Goal: Task Accomplishment & Management: Use online tool/utility

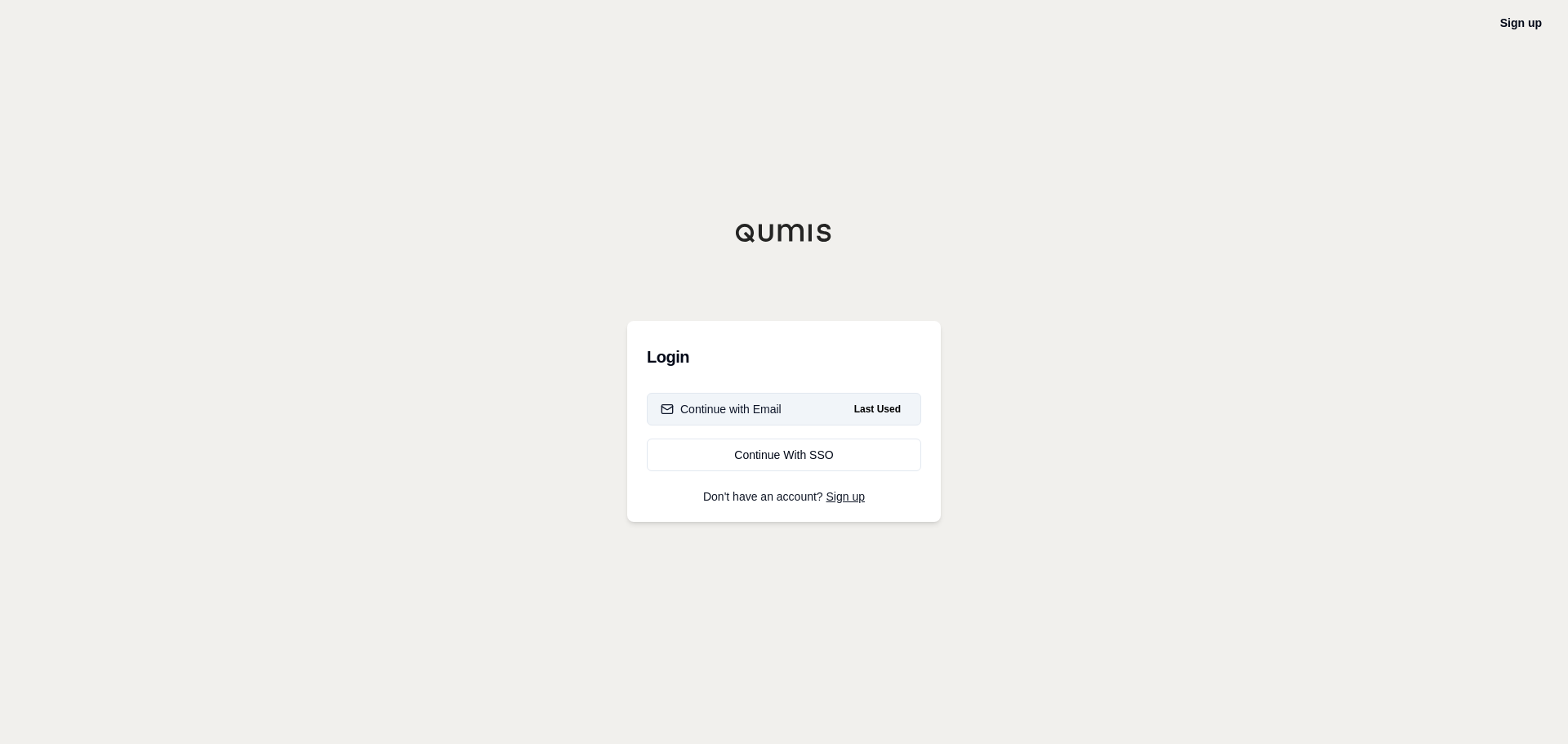
click at [775, 411] on div "Continue with Email" at bounding box center [720, 409] width 121 height 16
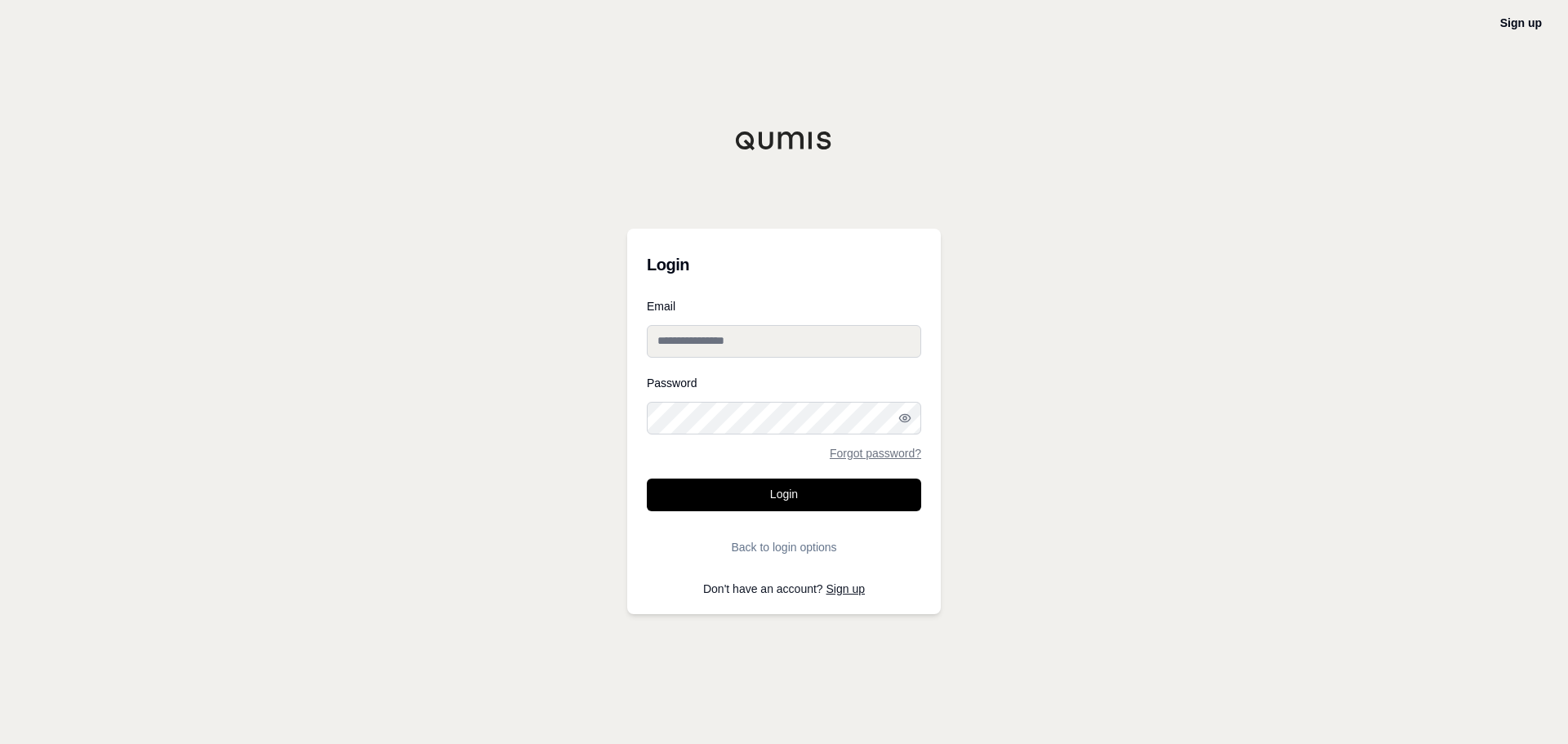
click at [781, 343] on input "Email" at bounding box center [783, 341] width 274 height 33
type input "**********"
click at [647, 478] on button "Login" at bounding box center [783, 494] width 274 height 33
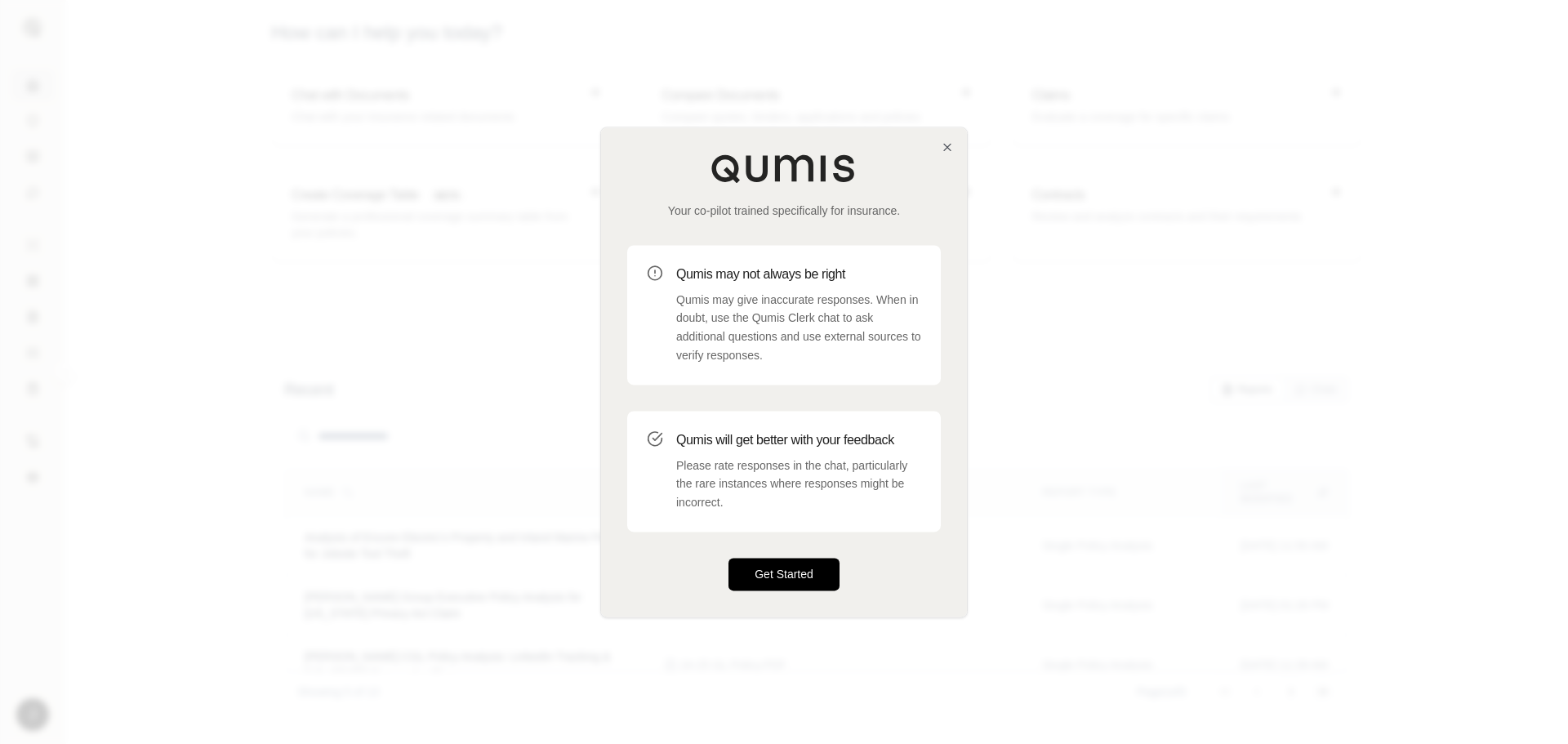
click at [796, 574] on button "Get Started" at bounding box center [783, 574] width 111 height 33
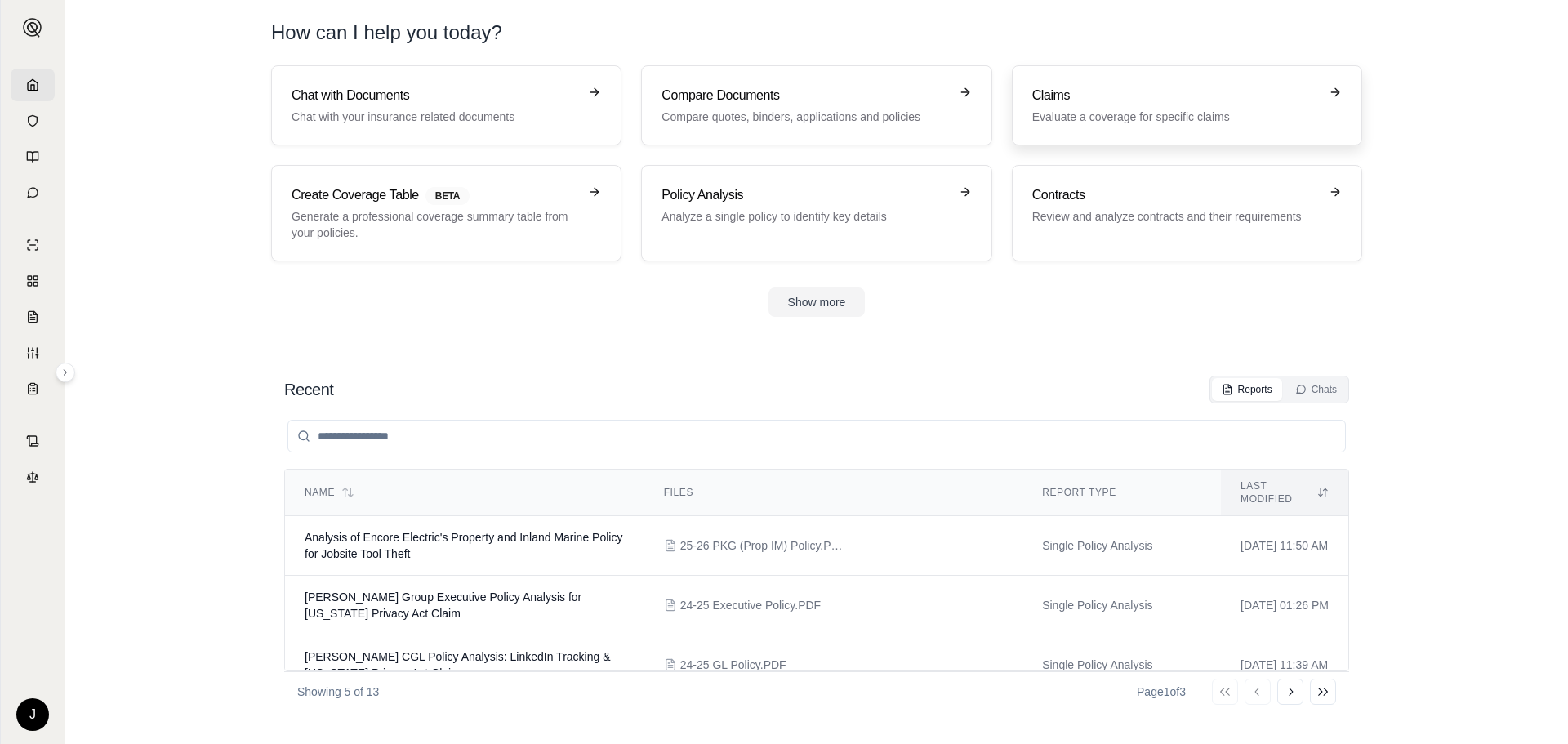
click at [1223, 122] on p "Evaluate a coverage for specific claims" at bounding box center [1176, 117] width 287 height 16
click at [819, 302] on button "Show more" at bounding box center [817, 303] width 98 height 30
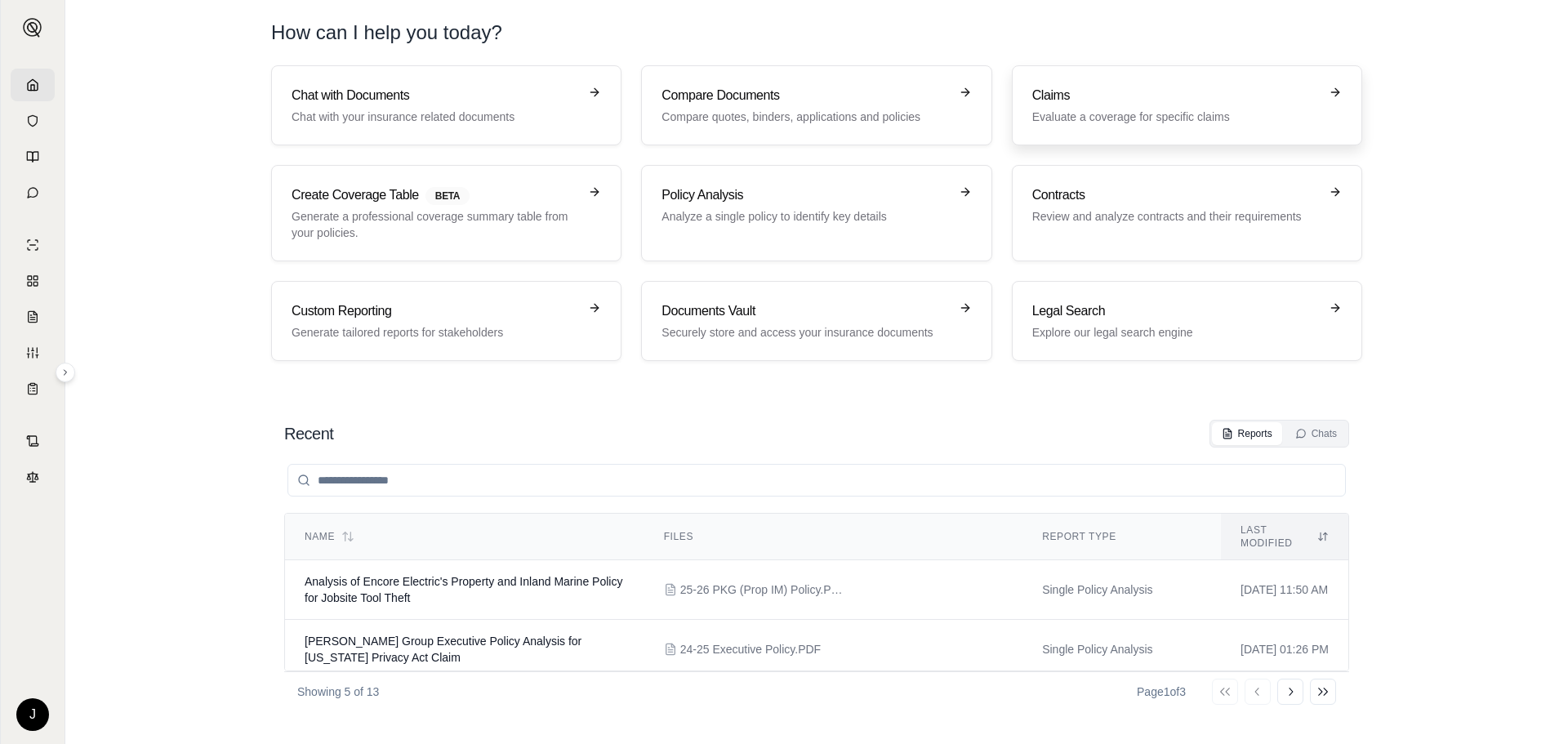
click at [1107, 121] on p "Evaluate a coverage for specific claims" at bounding box center [1176, 117] width 287 height 16
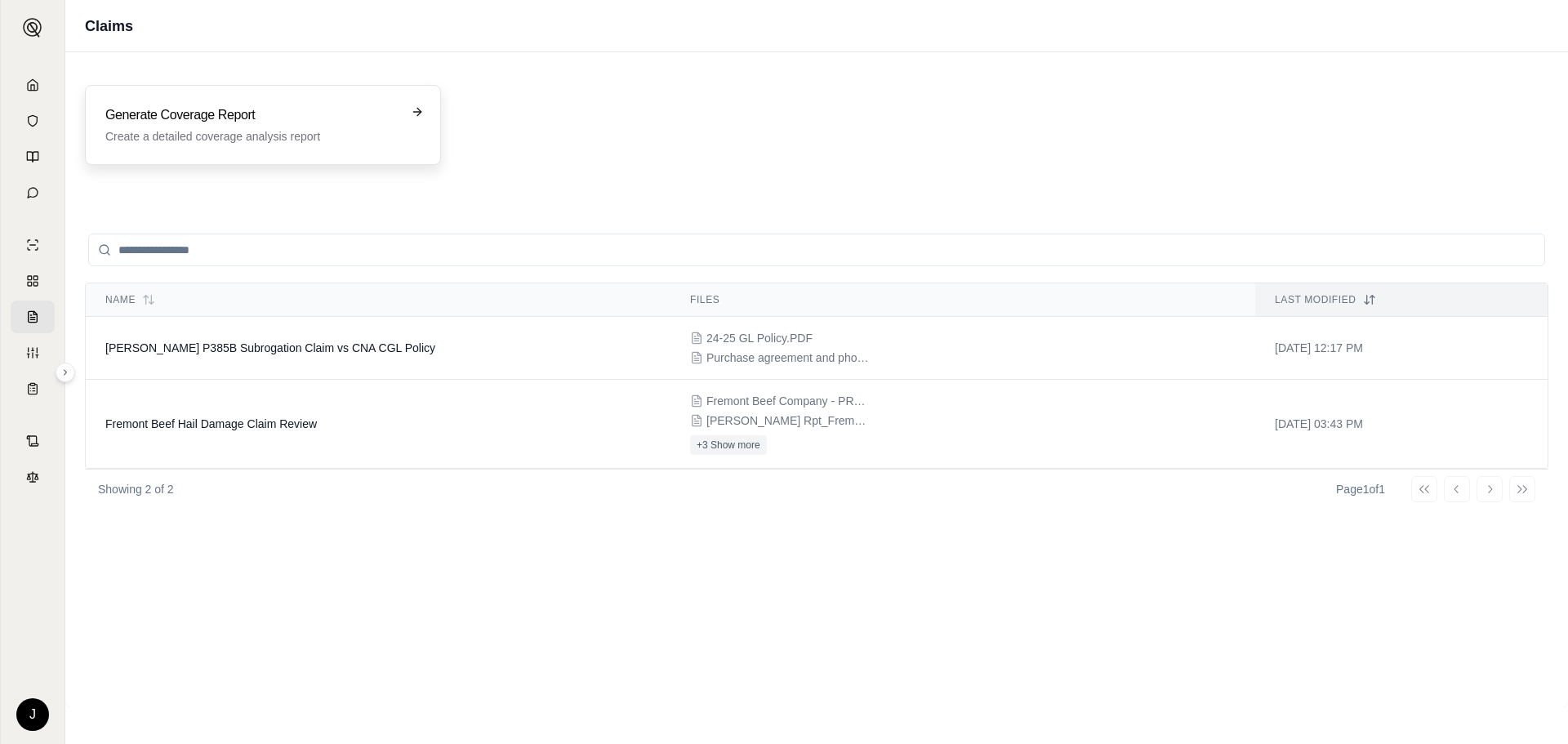
click at [289, 130] on p "Create a detailed coverage analysis report" at bounding box center [251, 136] width 292 height 16
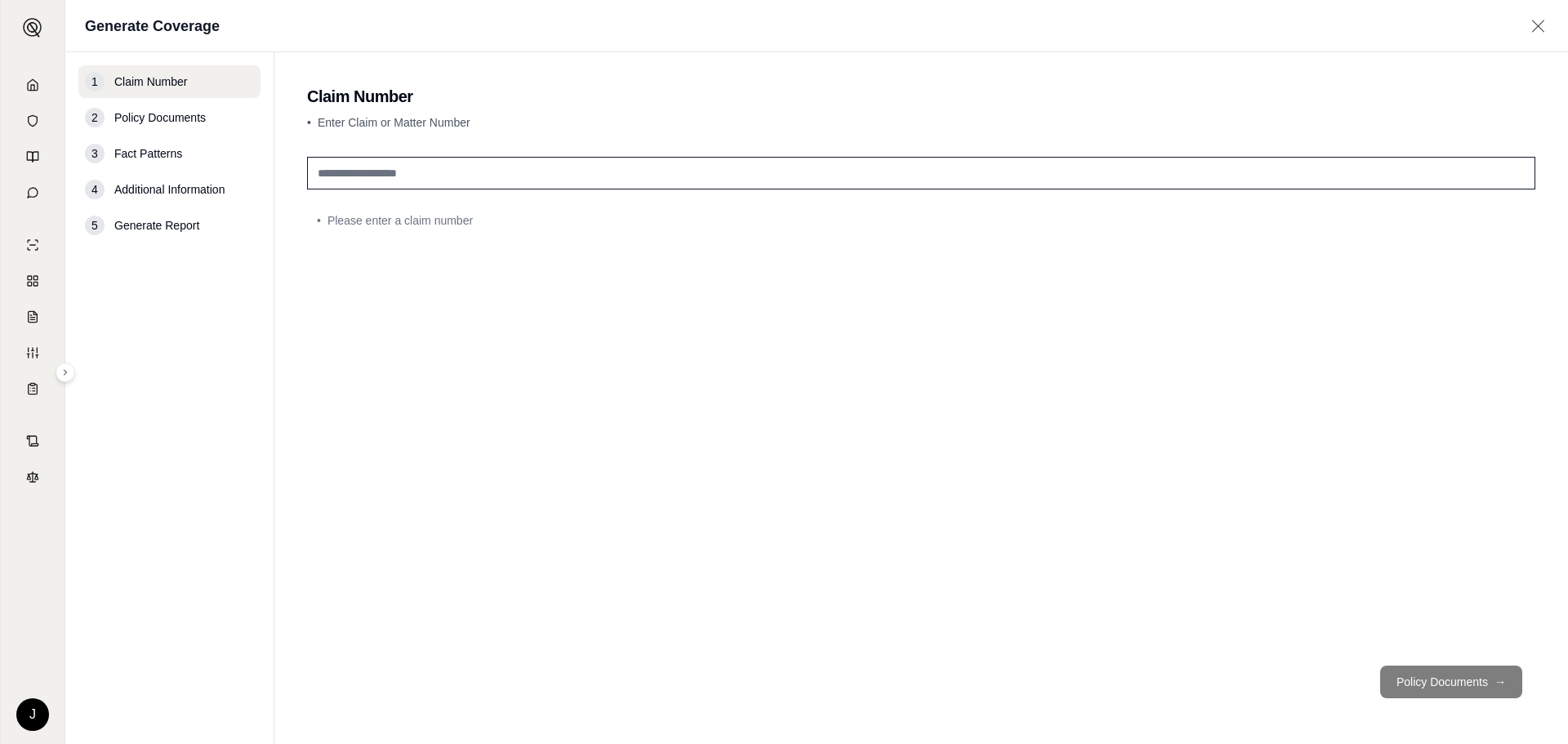
click at [503, 173] on input "text" at bounding box center [920, 172] width 1228 height 33
click at [518, 177] on input "text" at bounding box center [920, 172] width 1228 height 33
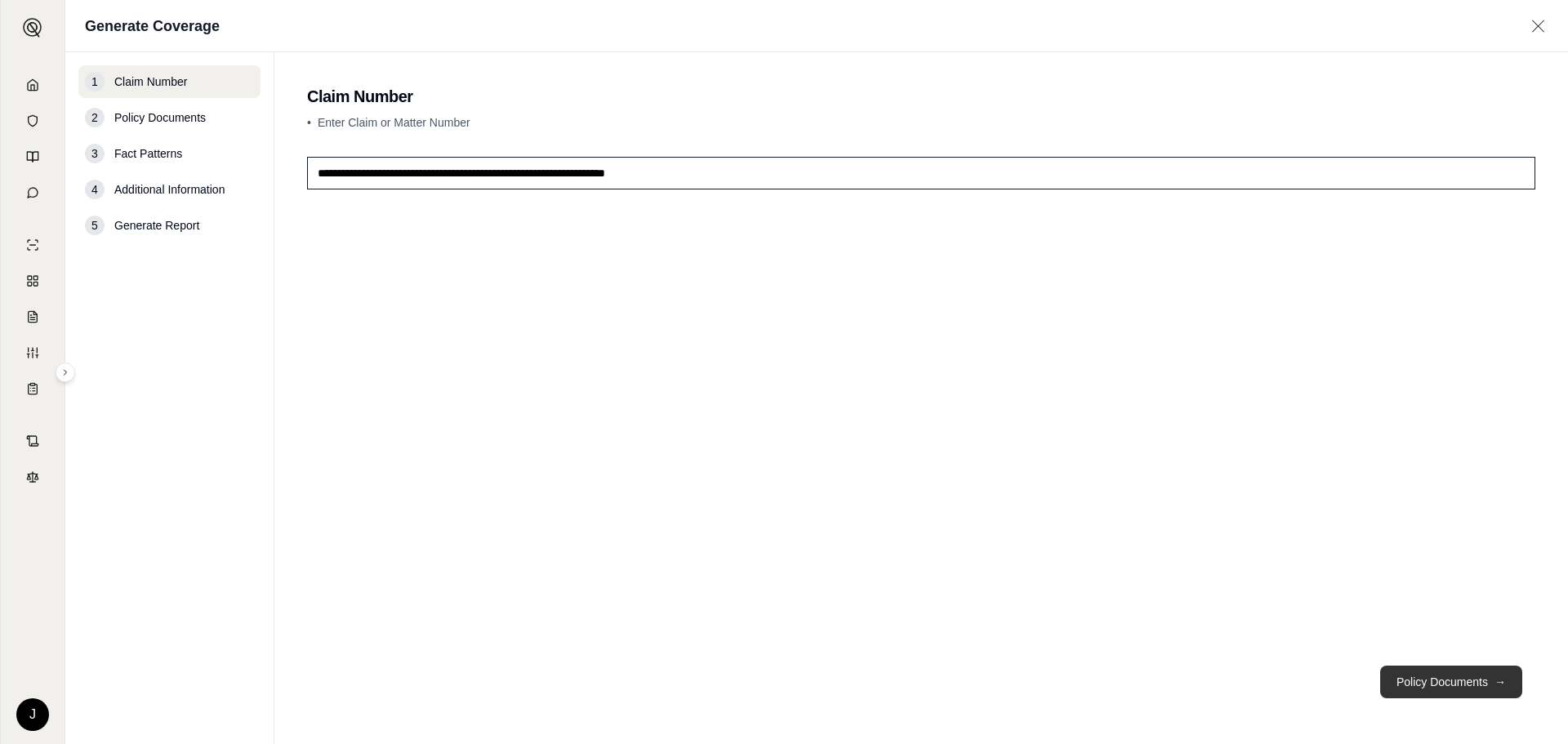
type input "**********"
click at [1426, 677] on button "Policy Documents →" at bounding box center [1451, 681] width 142 height 33
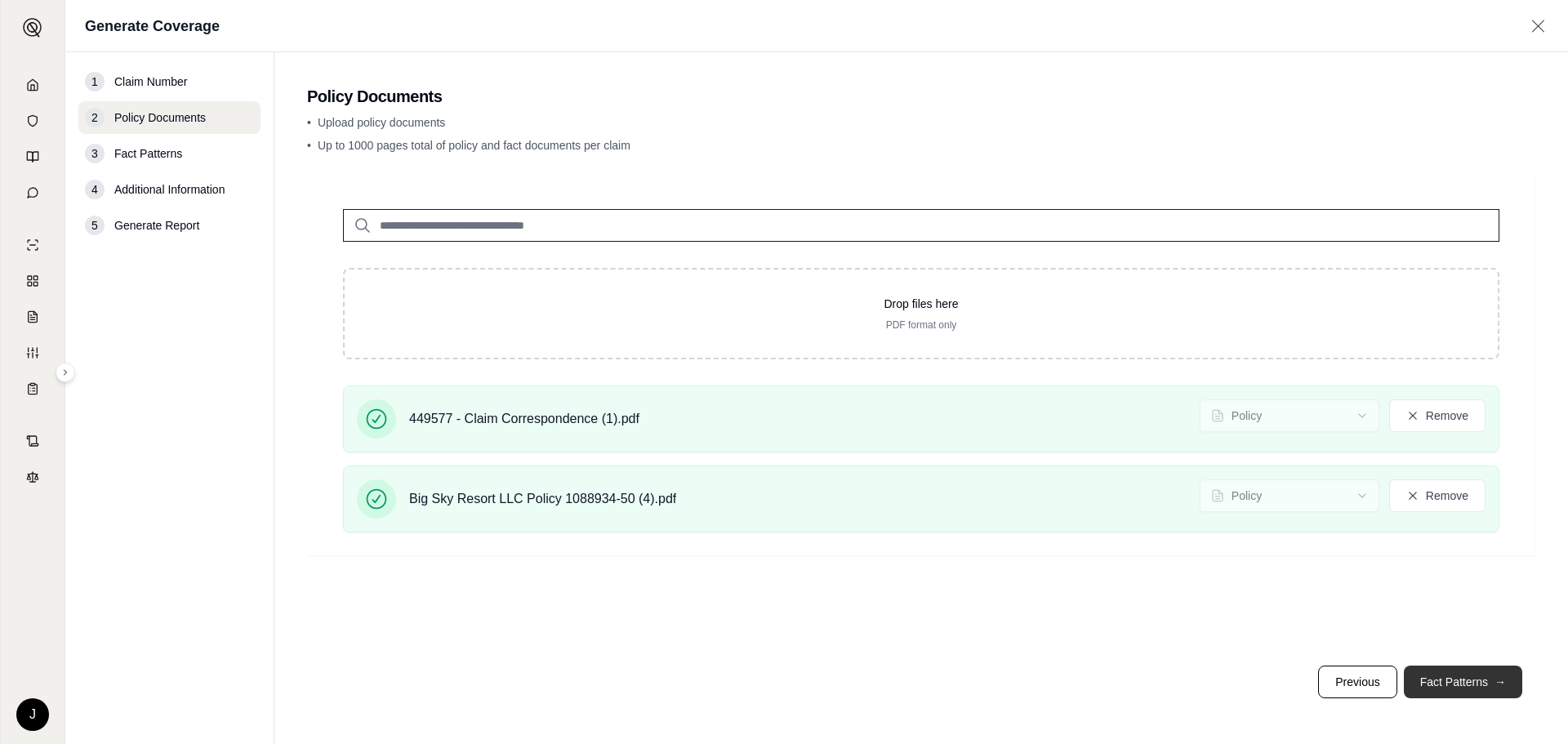
click at [1452, 680] on button "Fact Patterns →" at bounding box center [1462, 681] width 119 height 33
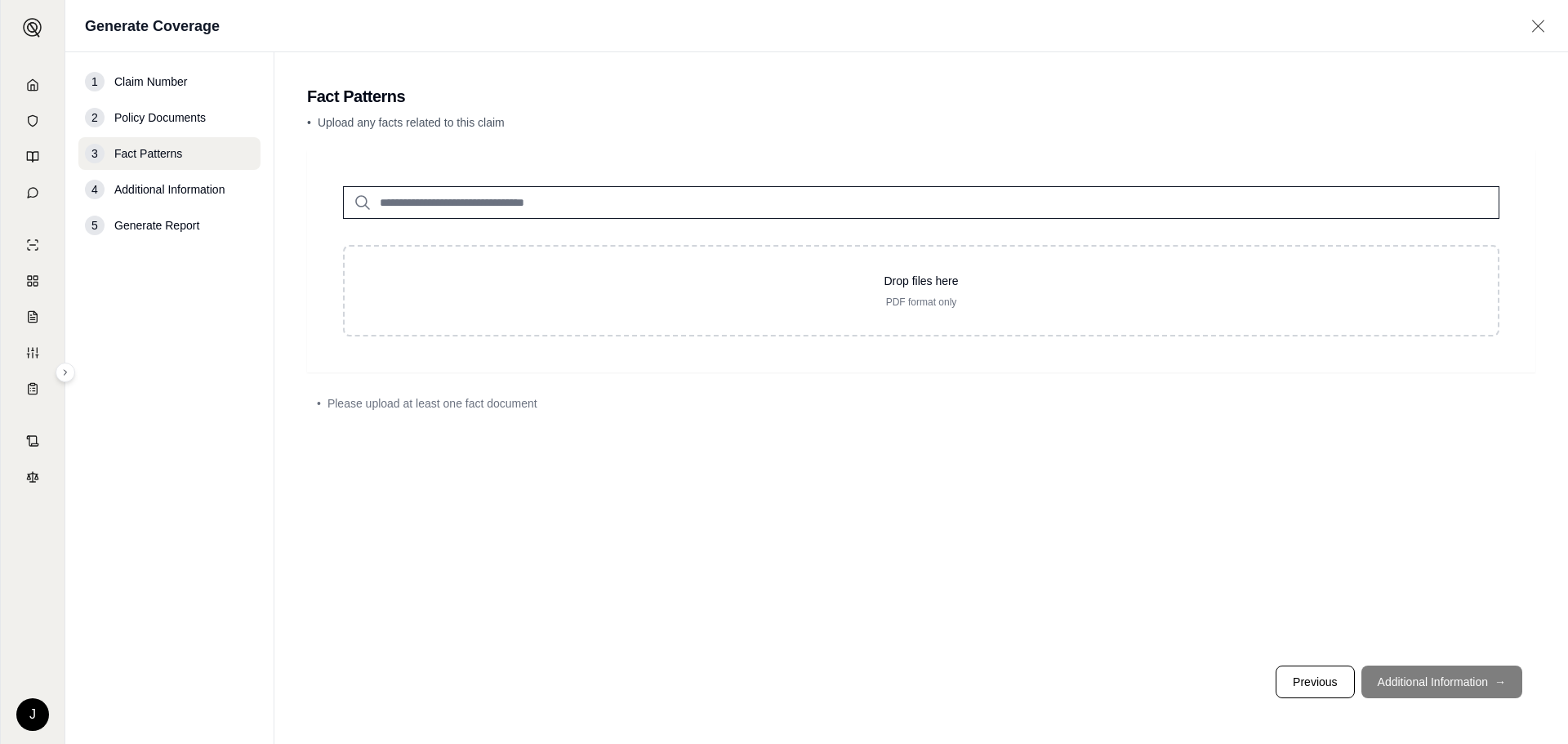
click at [433, 204] on input "search" at bounding box center [920, 202] width 1157 height 33
click at [1312, 674] on button "Previous" at bounding box center [1315, 681] width 79 height 33
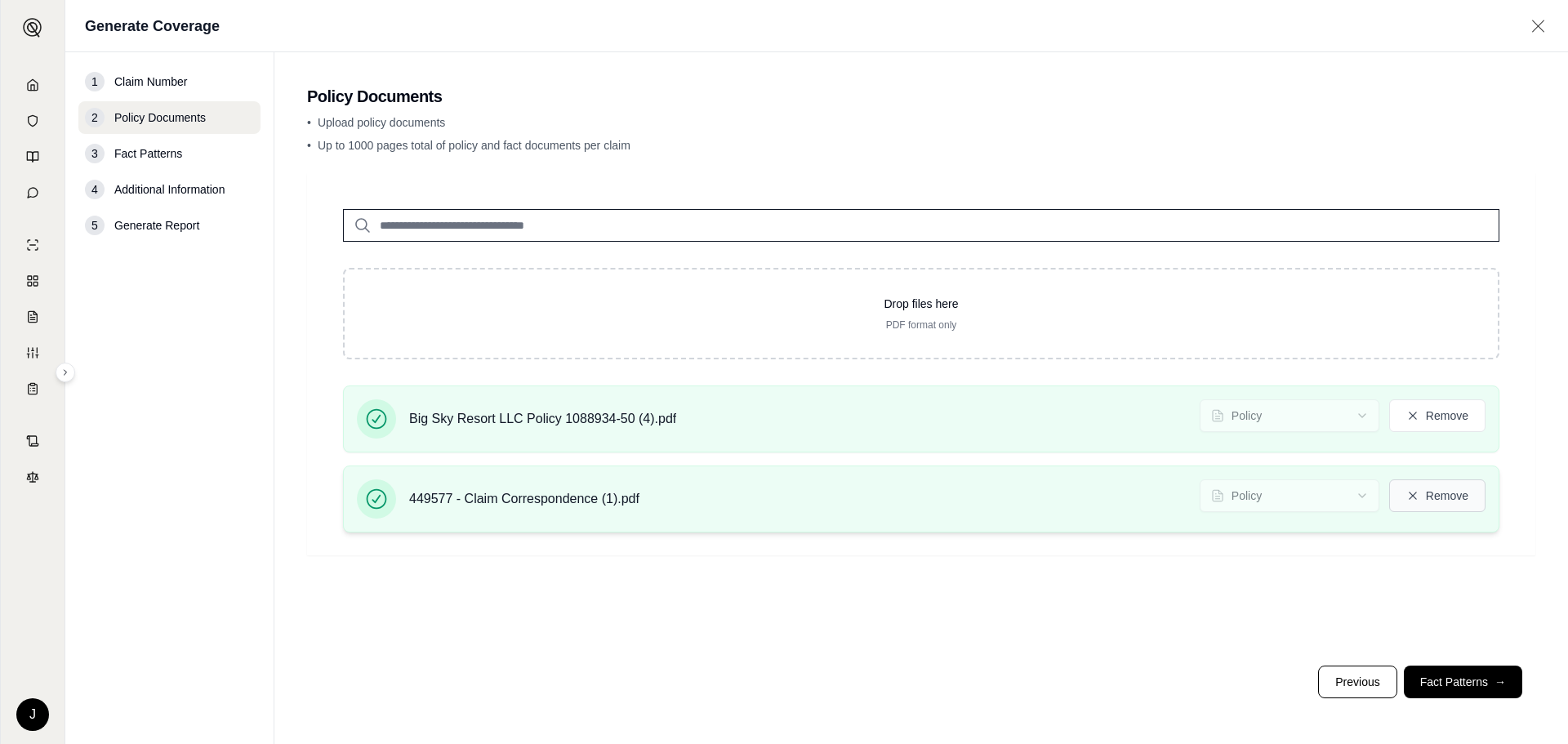
click at [1408, 495] on icon at bounding box center [1413, 495] width 13 height 13
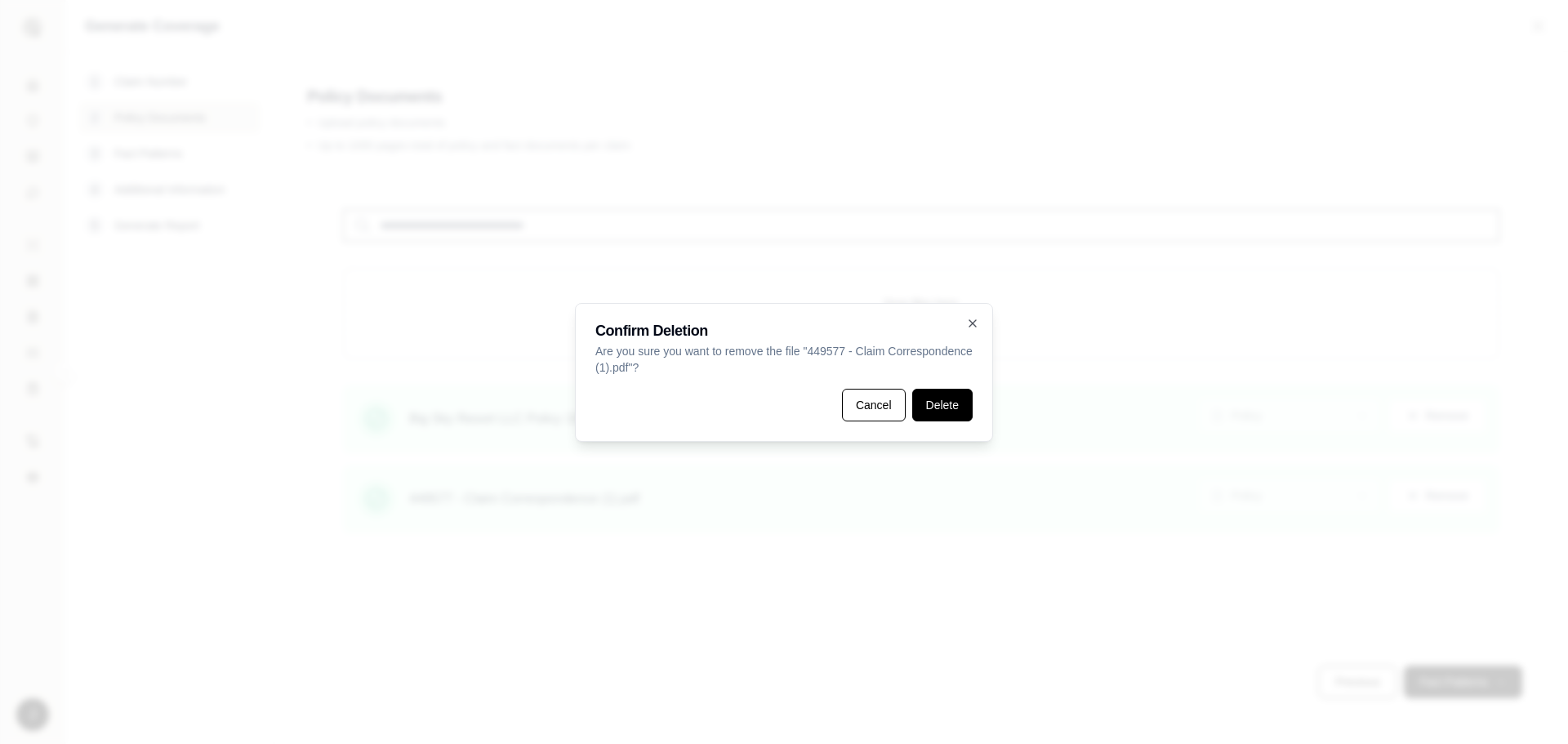
click at [932, 410] on button "Delete" at bounding box center [942, 404] width 61 height 33
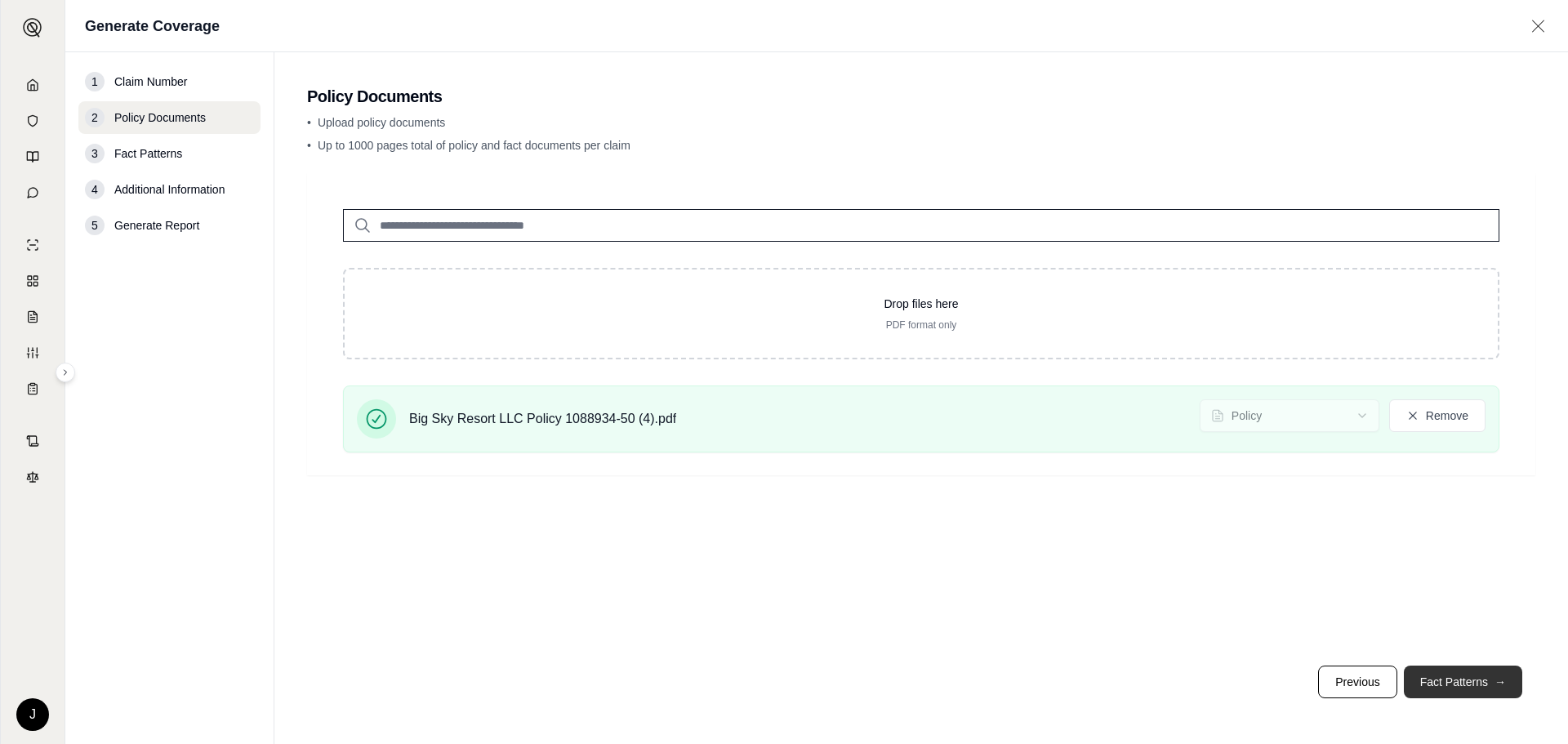
click at [1453, 682] on button "Fact Patterns →" at bounding box center [1462, 681] width 119 height 33
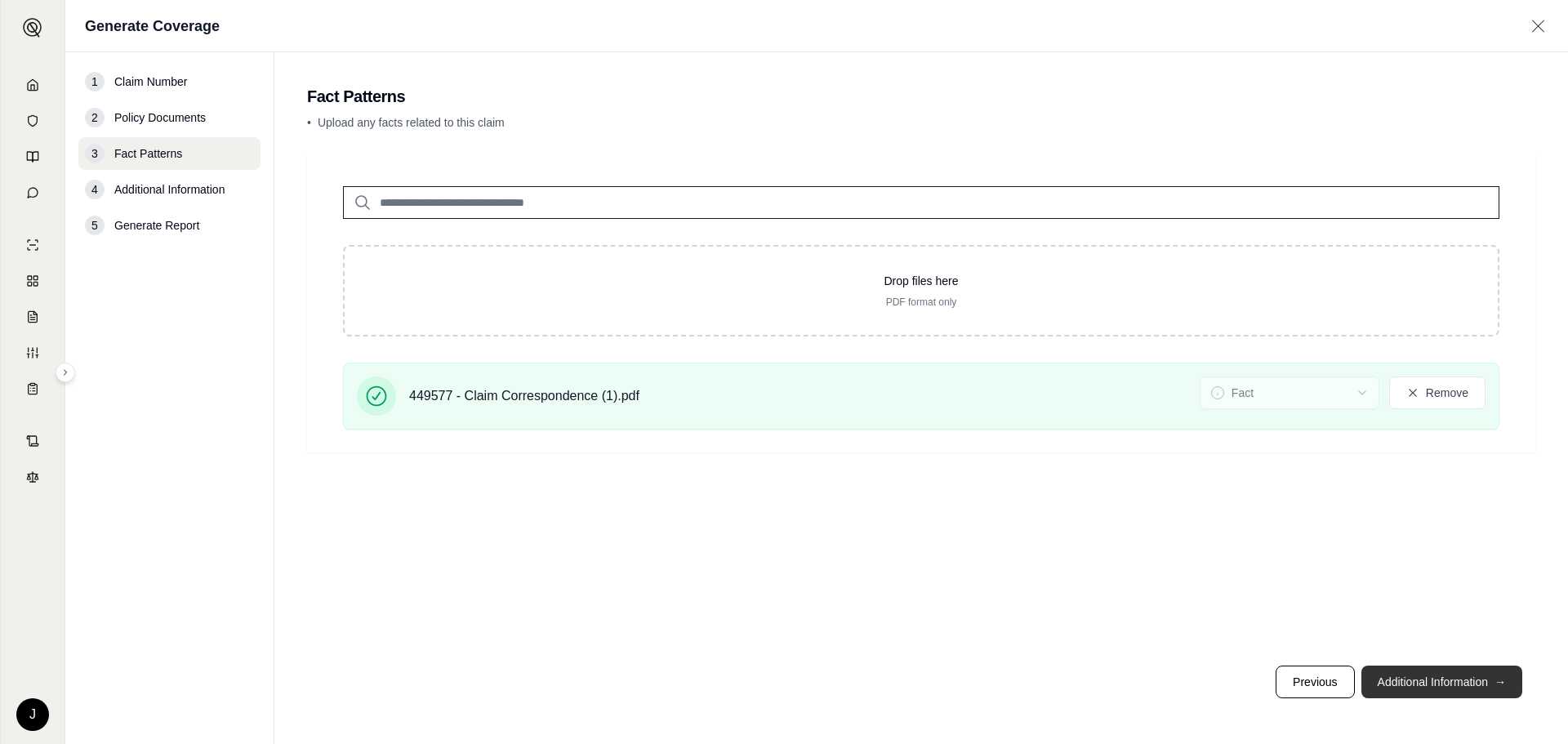
click at [1452, 684] on button "Additional Information →" at bounding box center [1442, 681] width 161 height 33
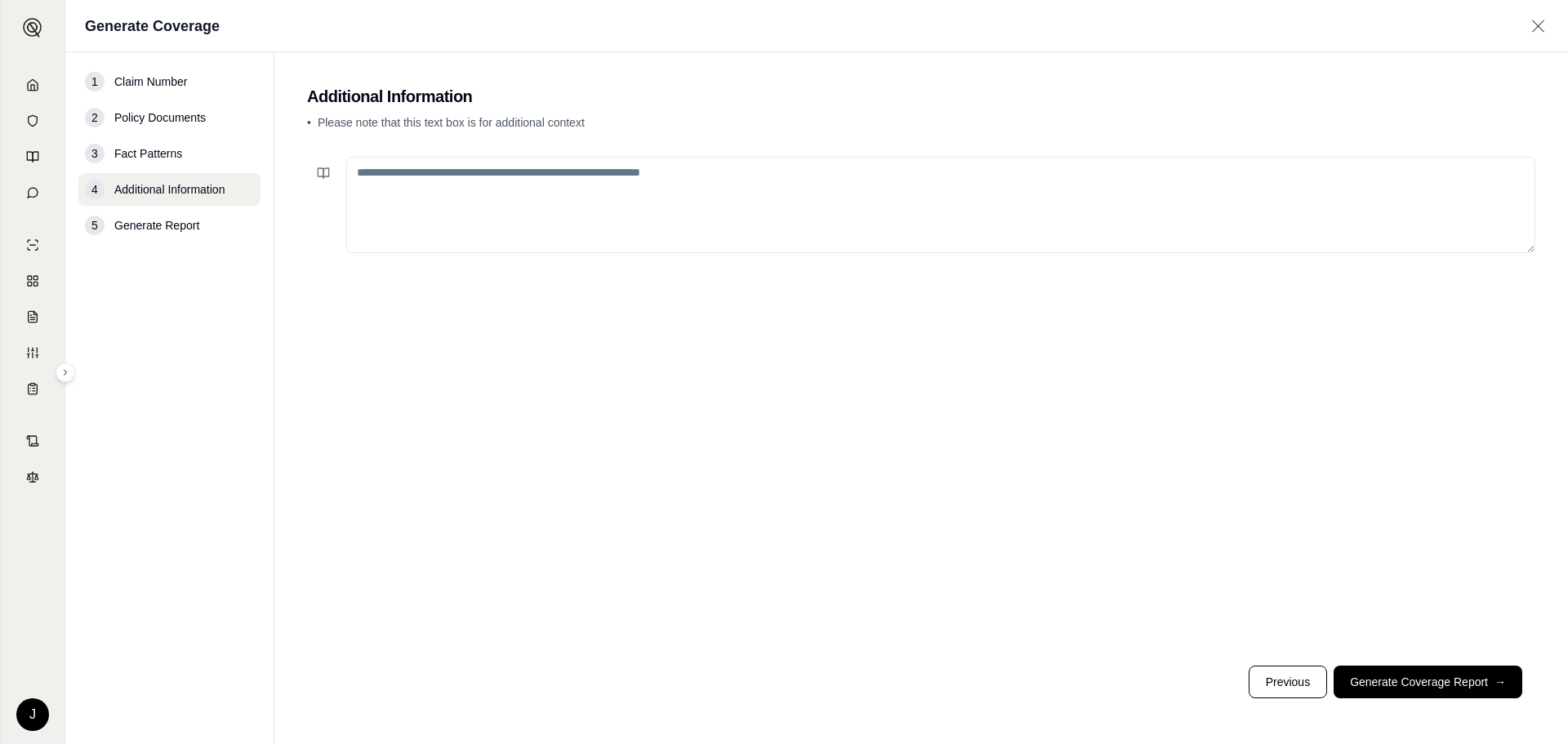
click at [720, 180] on textarea at bounding box center [941, 204] width 1189 height 97
click at [616, 177] on textarea "**********" at bounding box center [941, 204] width 1189 height 97
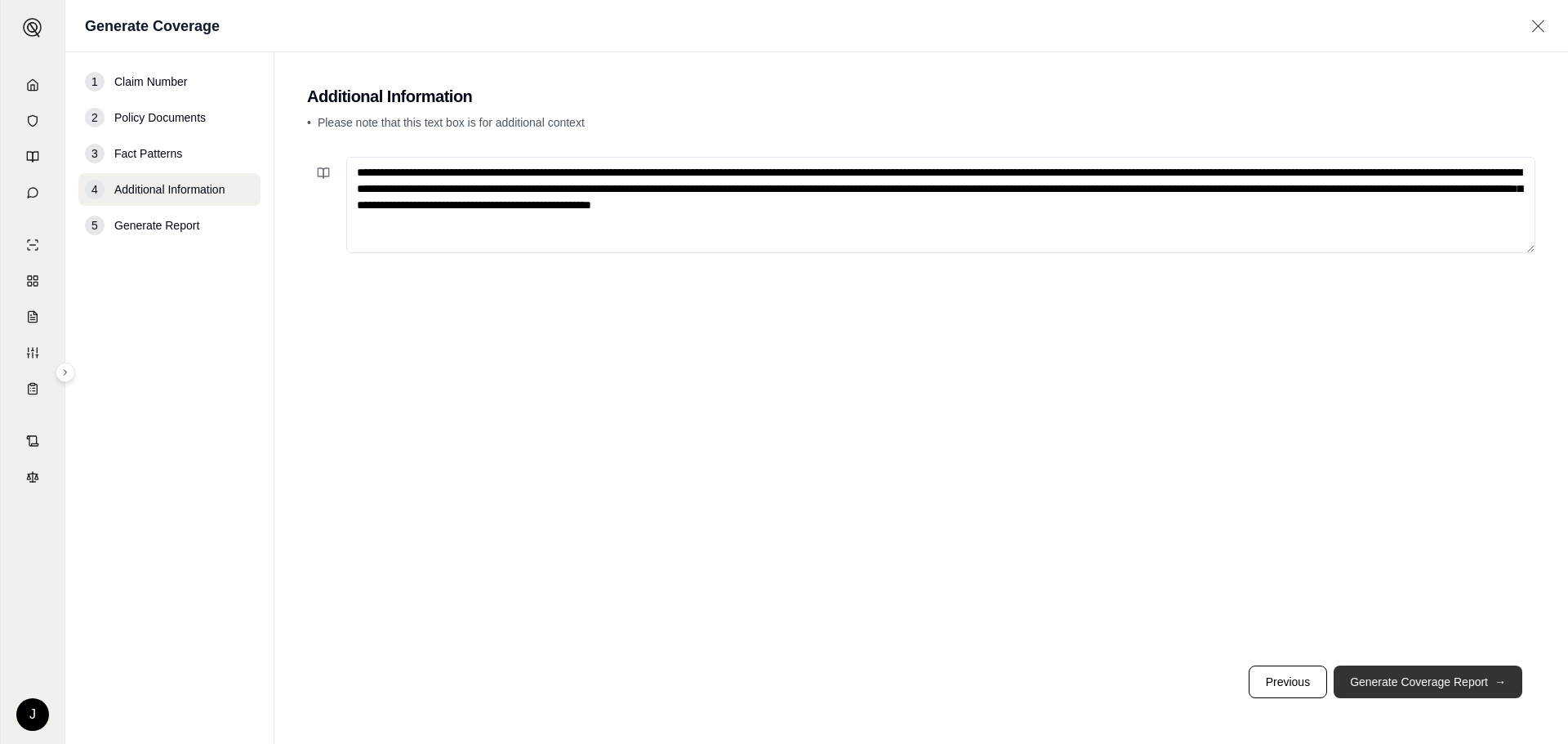
type textarea "**********"
drag, startPoint x: 1399, startPoint y: 677, endPoint x: 1409, endPoint y: 680, distance: 10.4
click at [1408, 680] on button "Generate Coverage Report →" at bounding box center [1428, 681] width 188 height 33
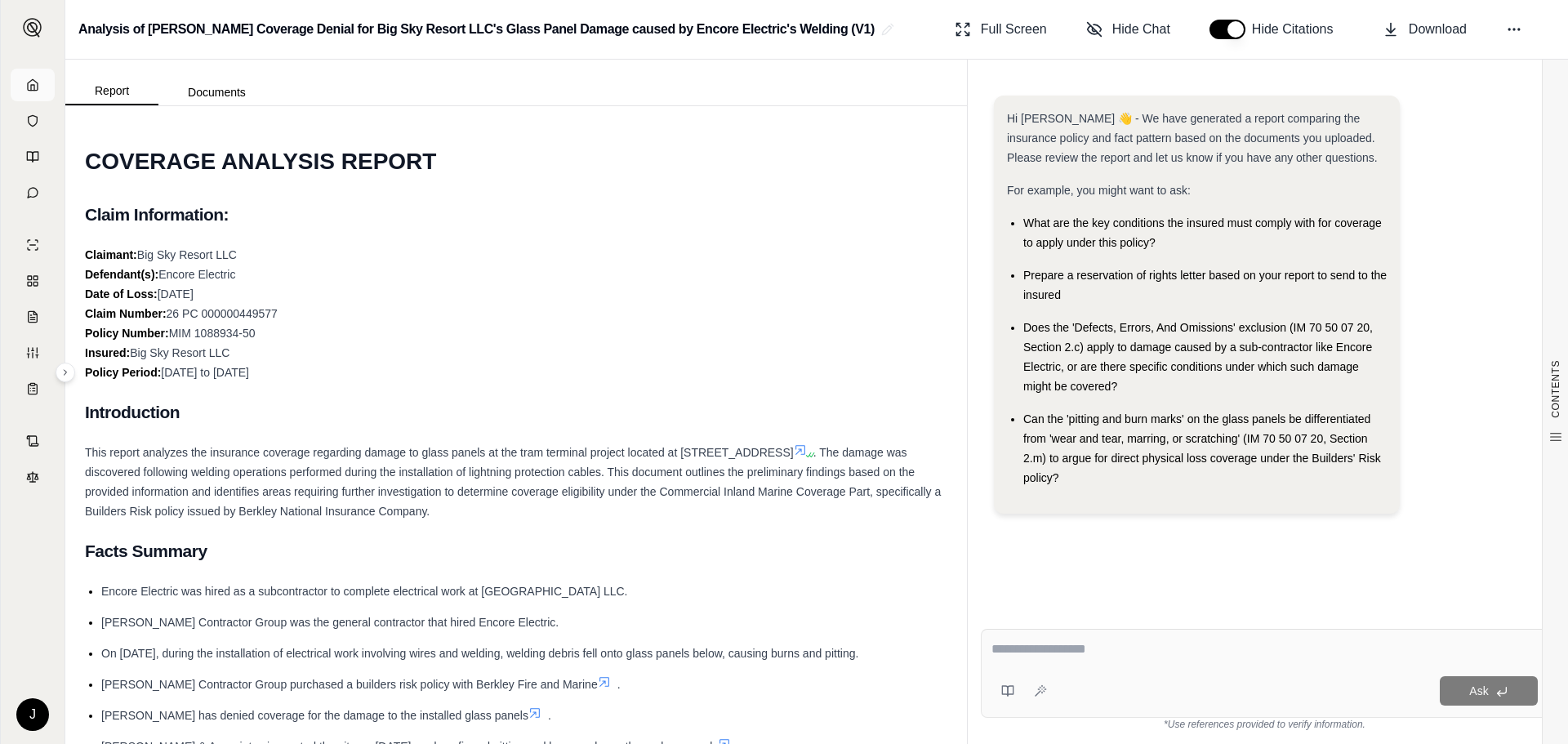
click at [42, 87] on link at bounding box center [33, 85] width 44 height 33
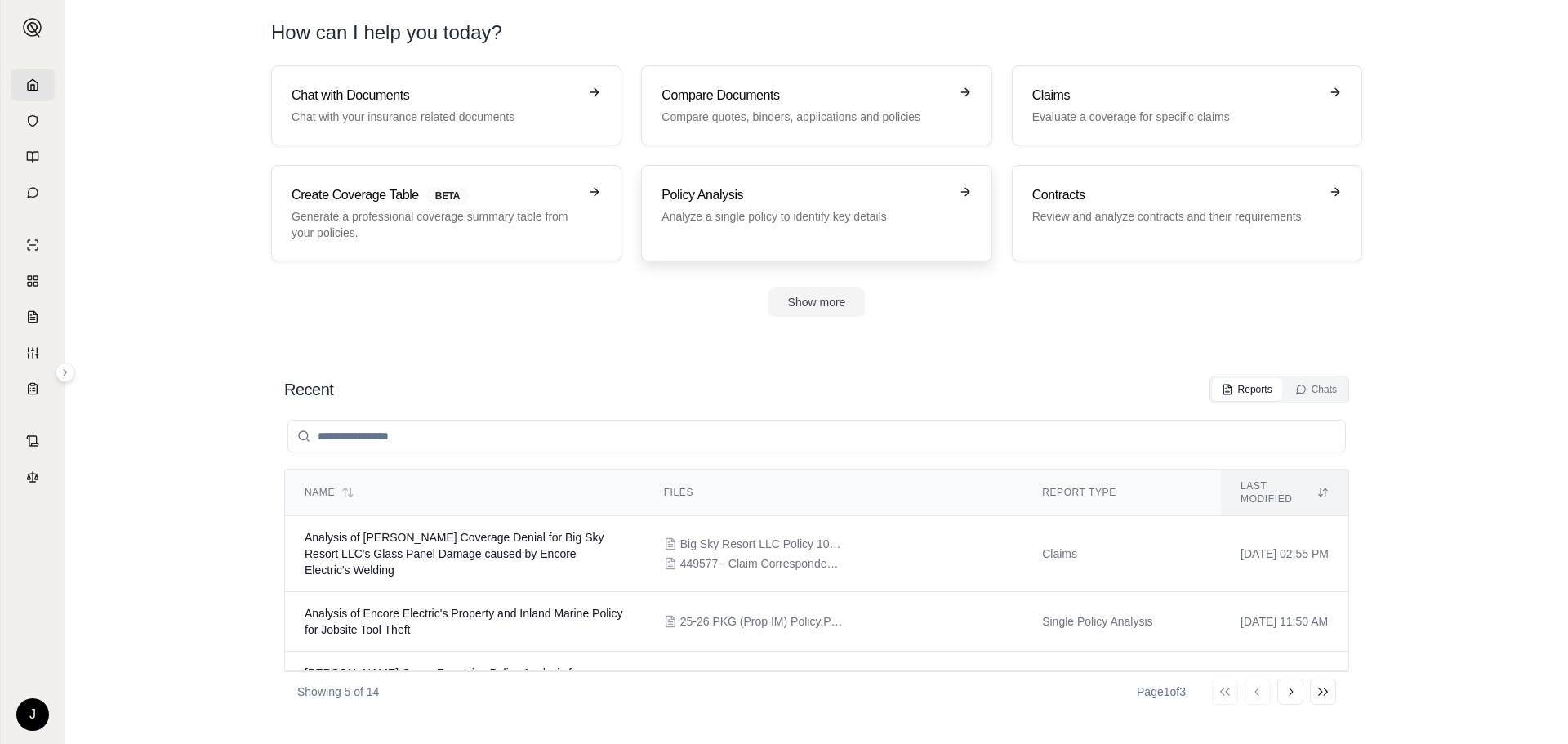
click at [750, 223] on p "Analyze a single policy to identify key details" at bounding box center [805, 216] width 287 height 16
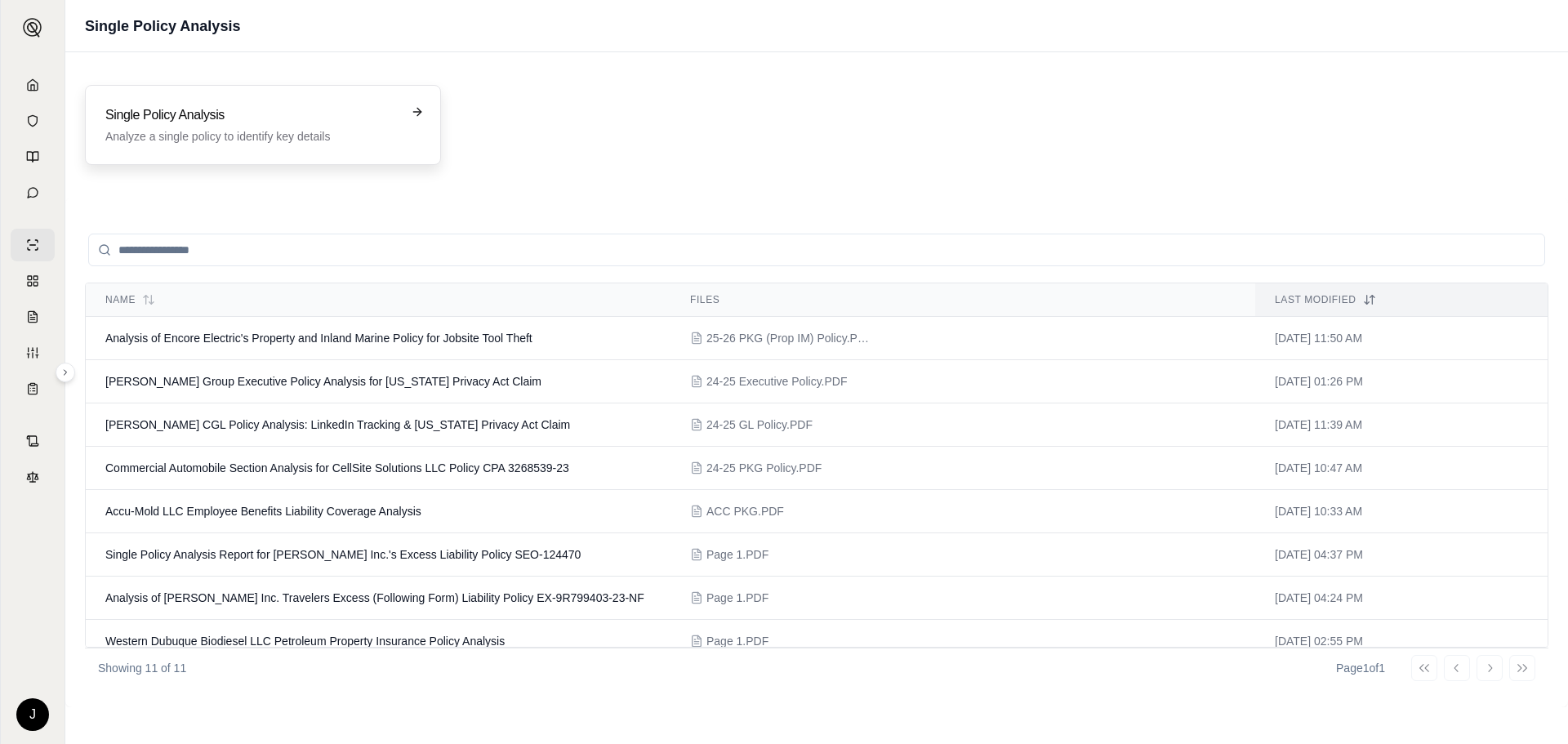
click at [233, 129] on p "Analyze a single policy to identify key details" at bounding box center [251, 136] width 292 height 16
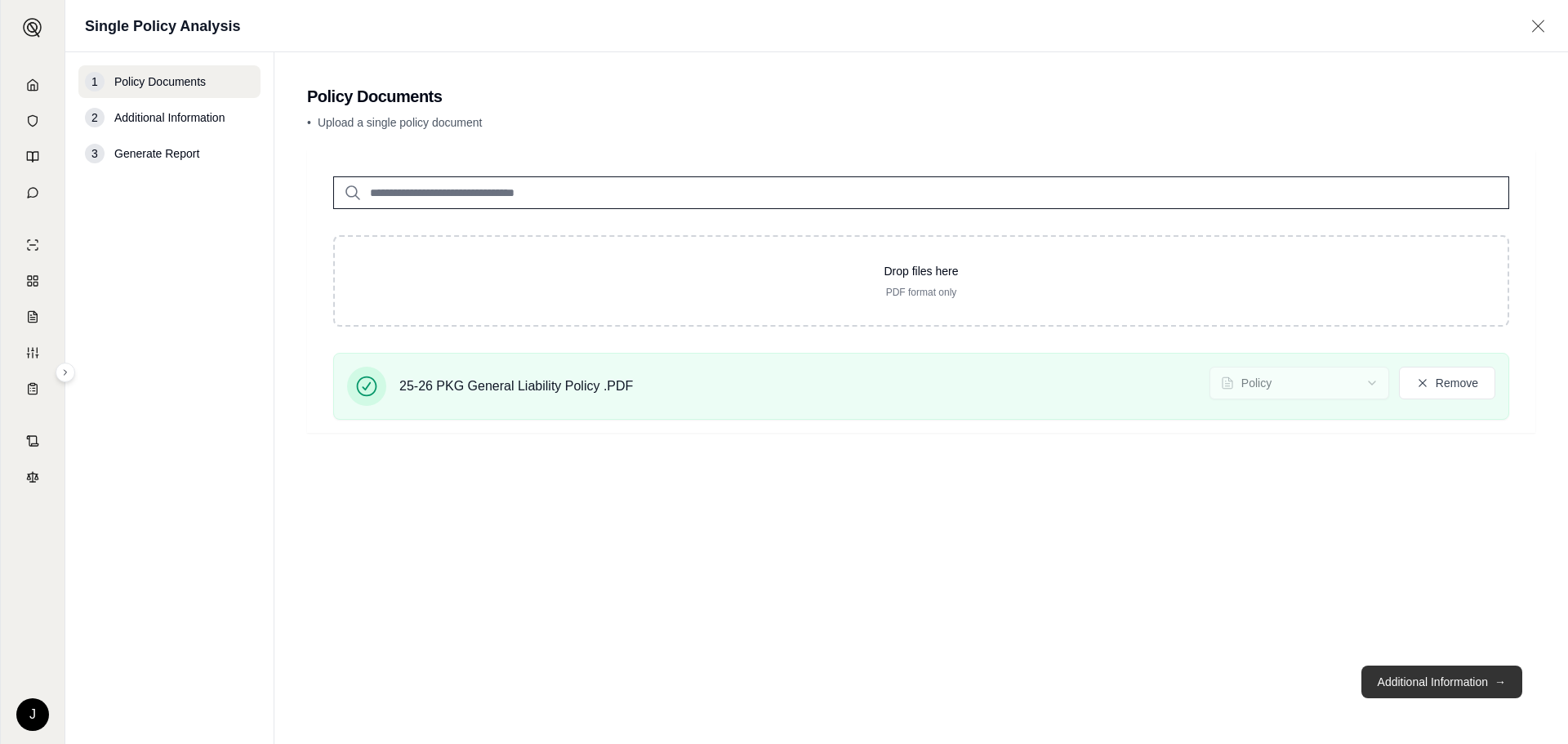
click at [1452, 680] on button "Additional Information →" at bounding box center [1442, 681] width 161 height 33
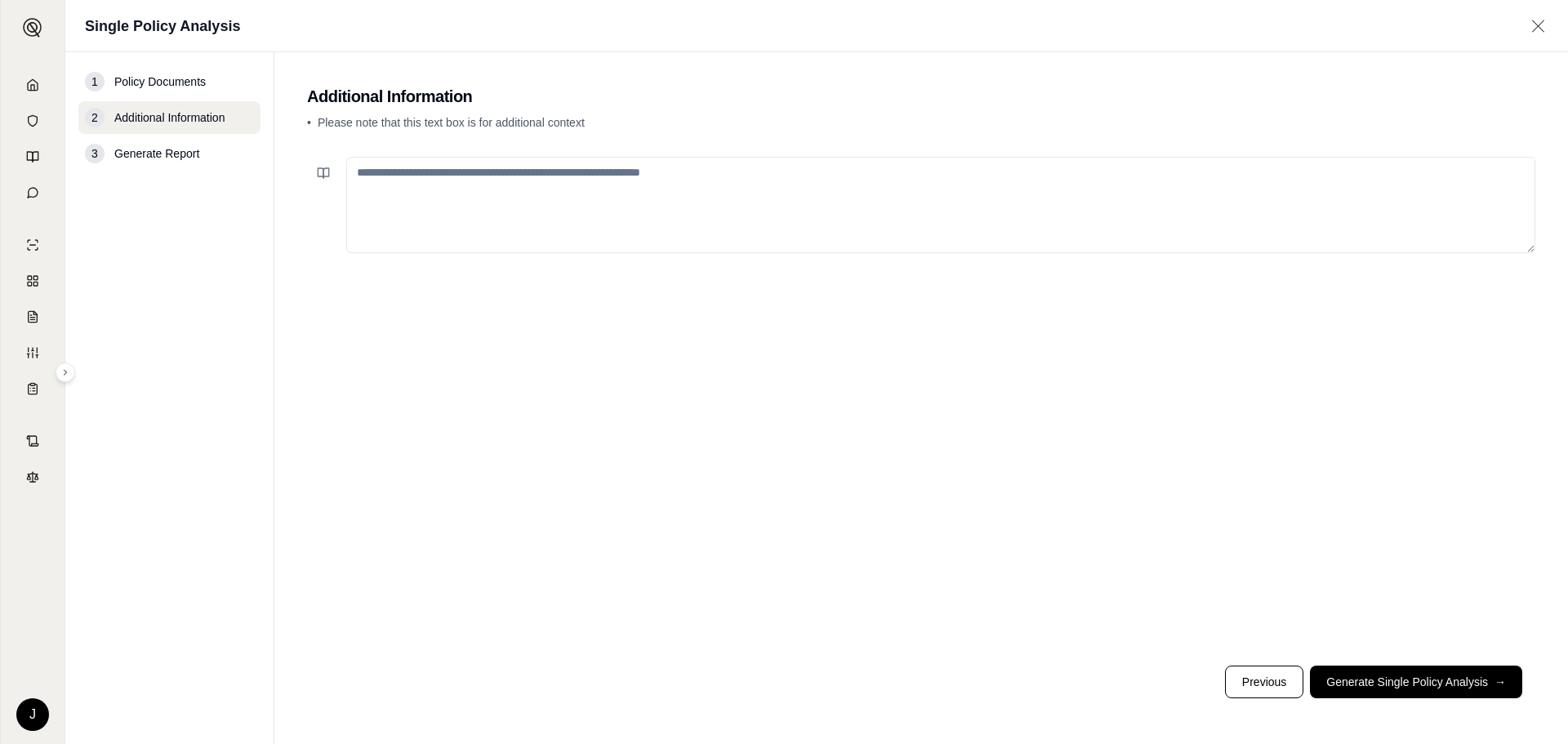
click at [744, 177] on textarea at bounding box center [941, 204] width 1189 height 97
click at [1411, 674] on button "Generate Single Policy Analysis →" at bounding box center [1416, 681] width 212 height 33
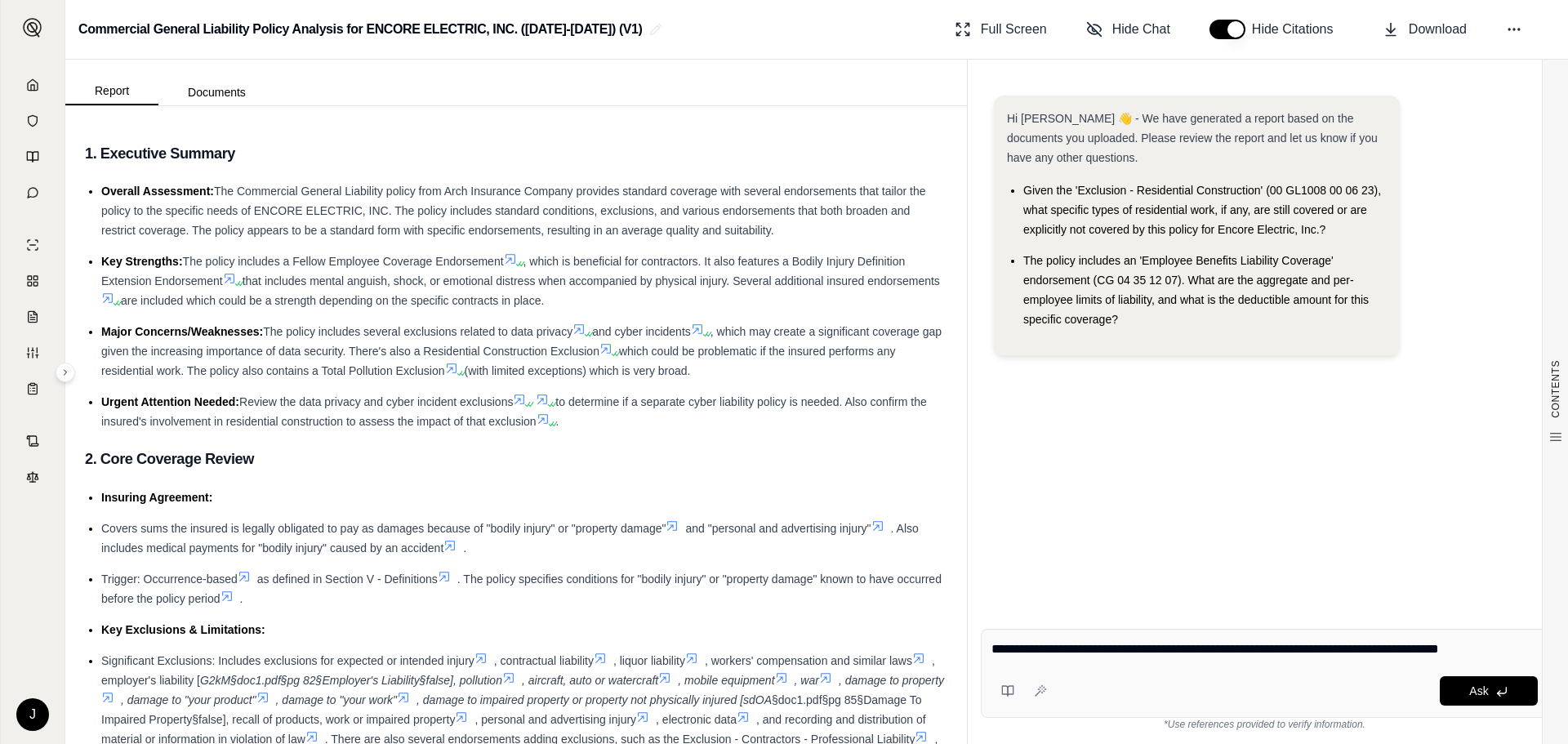
type textarea "**********"
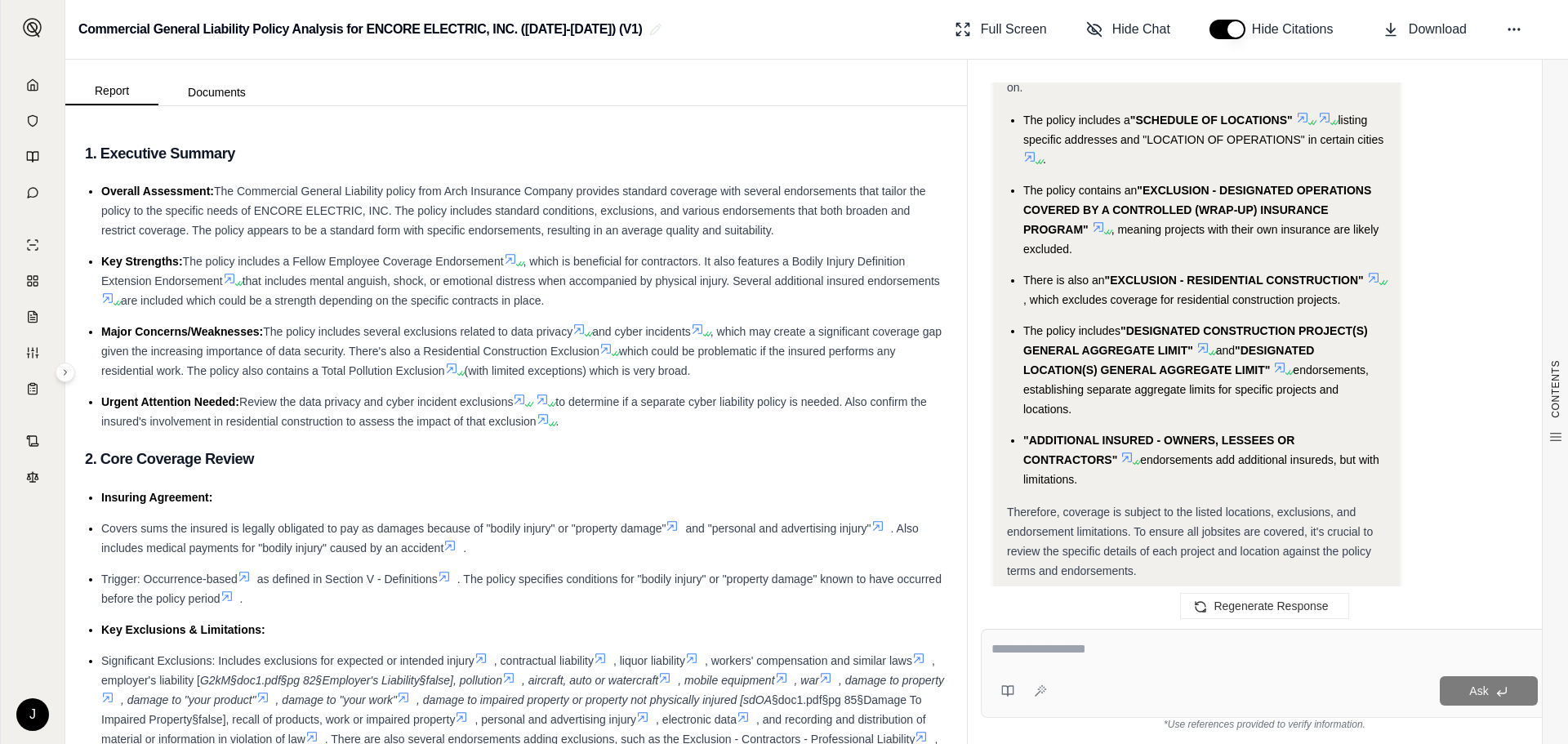
scroll to position [1689, 0]
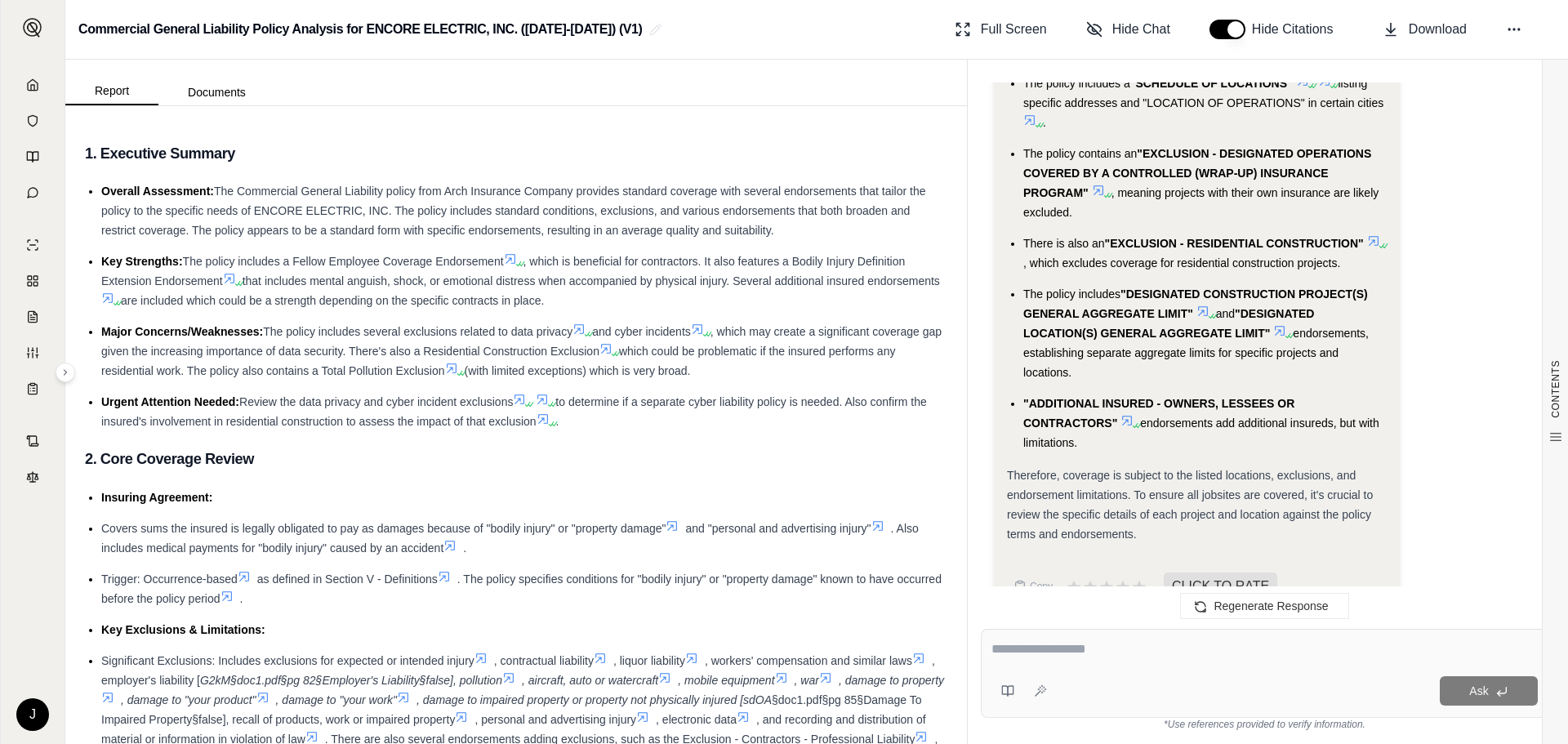
click at [1150, 680] on div "Ask" at bounding box center [1296, 691] width 484 height 30
click at [1124, 659] on div at bounding box center [1264, 651] width 546 height 25
drag, startPoint x: 1143, startPoint y: 637, endPoint x: 1139, endPoint y: 646, distance: 9.8
click at [1142, 643] on div "Ask" at bounding box center [1265, 672] width 568 height 89
click at [1138, 650] on textarea at bounding box center [1264, 649] width 546 height 20
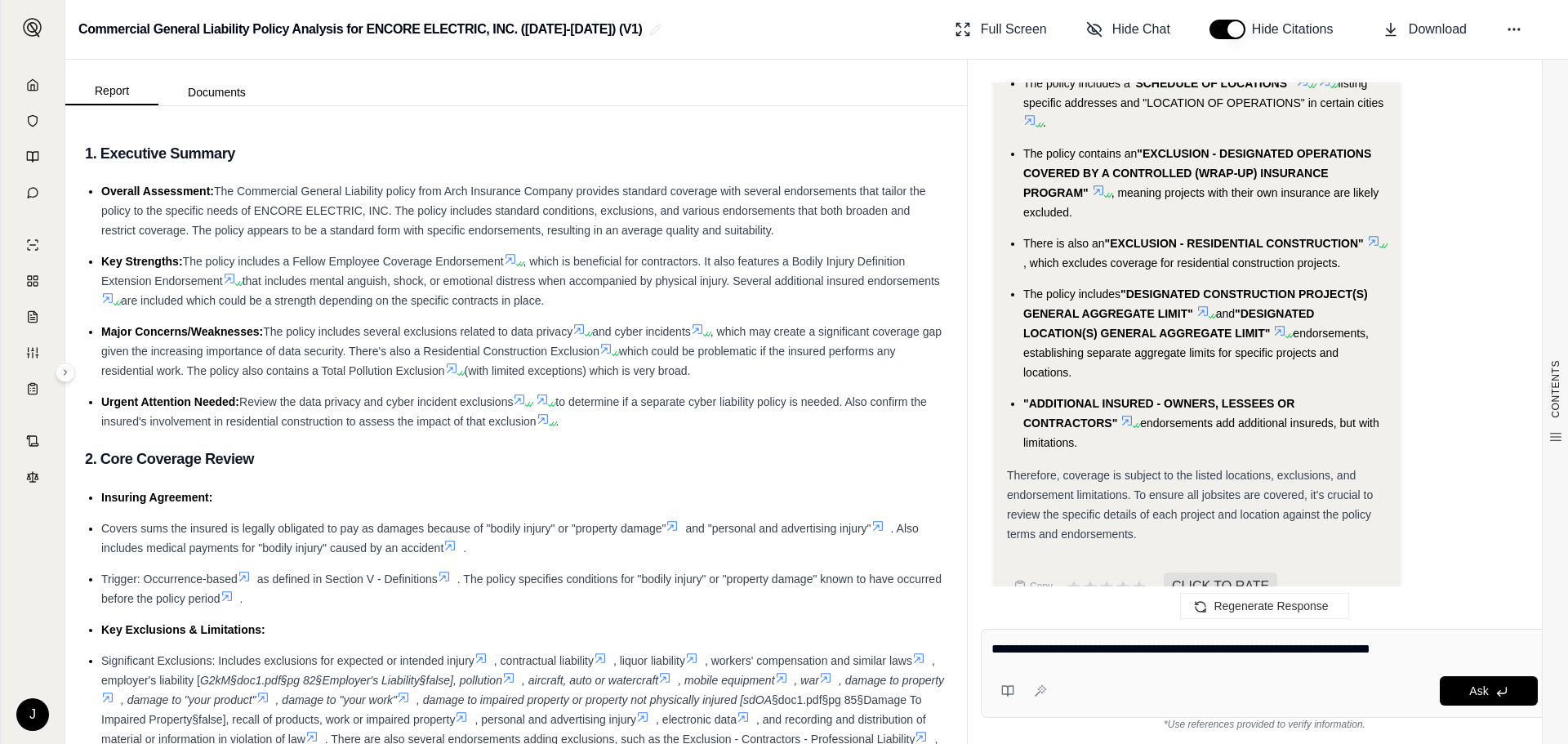
type textarea "**********"
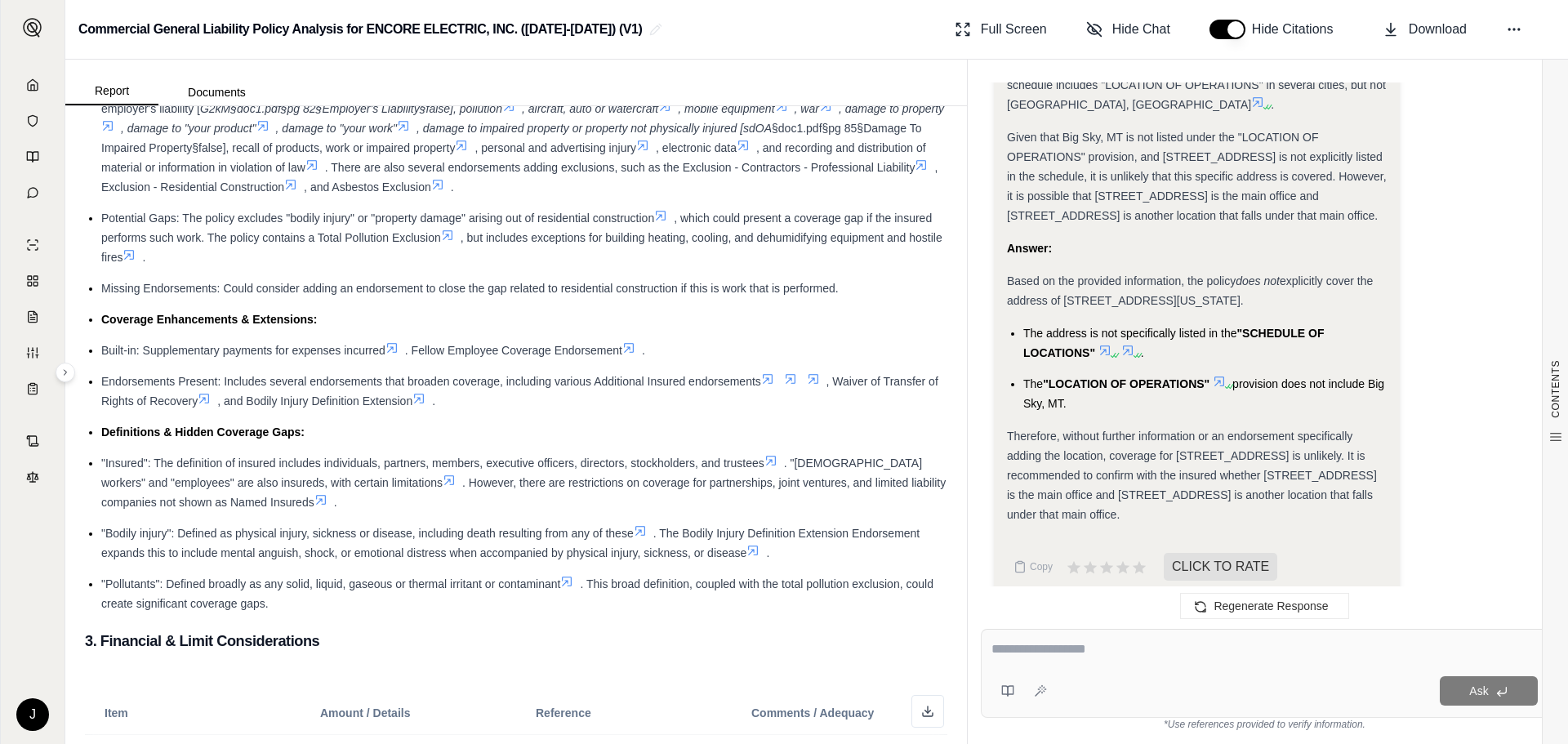
scroll to position [653, 0]
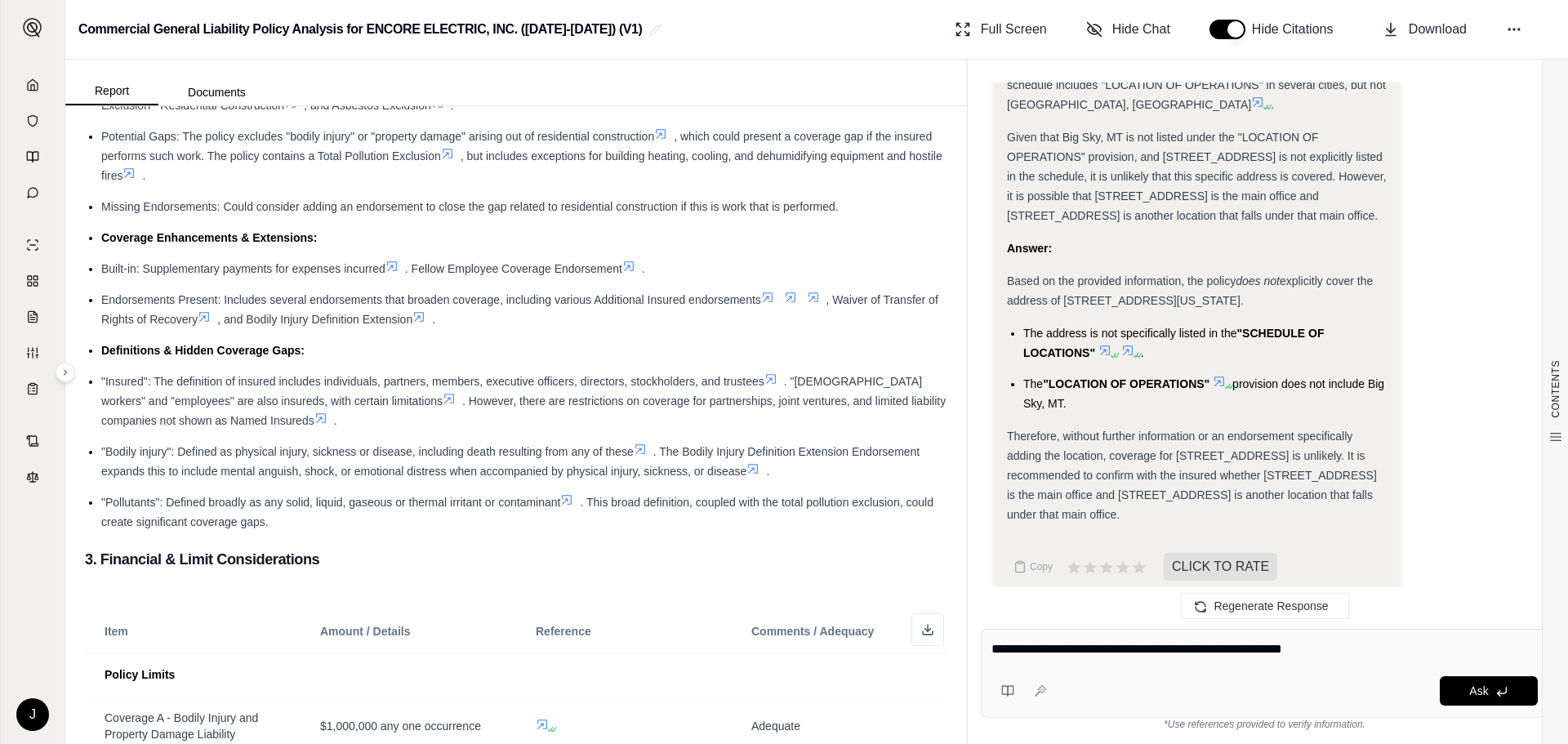
type textarea "**********"
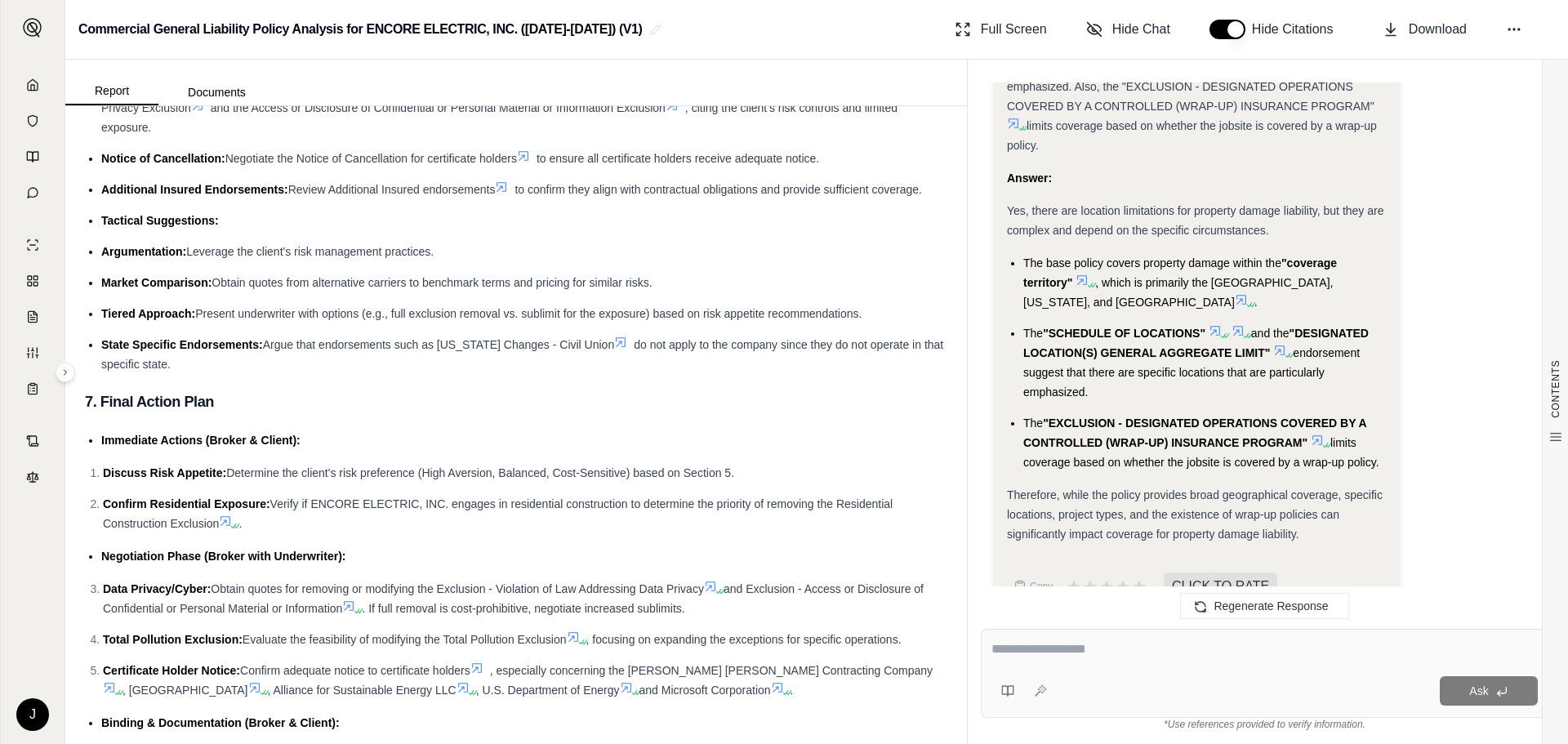
scroll to position [3007, 0]
